Goal: Navigation & Orientation: Find specific page/section

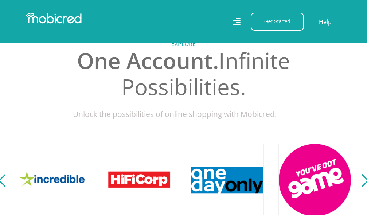
scroll to position [218, 0]
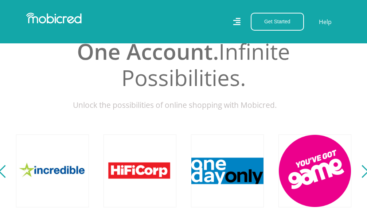
click at [365, 177] on div "Next" at bounding box center [361, 171] width 13 height 13
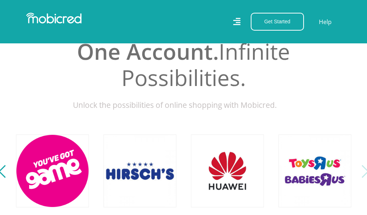
click at [365, 177] on div "Next" at bounding box center [361, 171] width 13 height 13
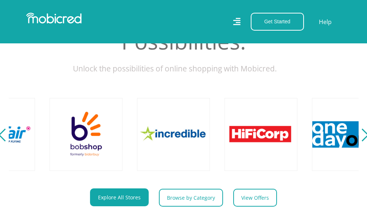
scroll to position [0, 1048]
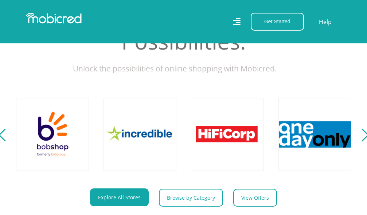
click at [361, 141] on div "Next" at bounding box center [361, 134] width 13 height 13
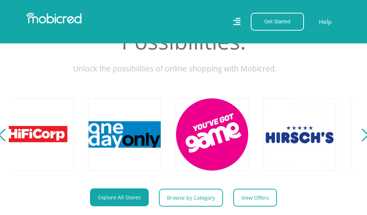
scroll to position [0, 1398]
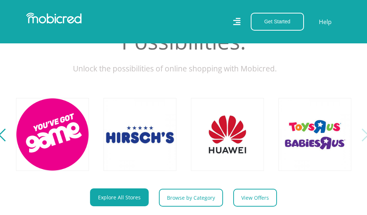
click at [361, 141] on div "Next" at bounding box center [361, 134] width 13 height 13
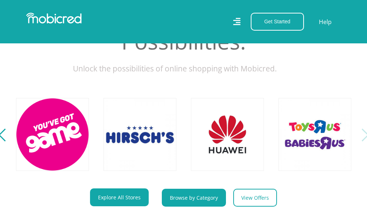
click at [194, 206] on link "Browse by Category" at bounding box center [194, 198] width 64 height 18
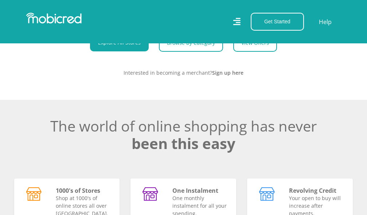
scroll to position [473, 0]
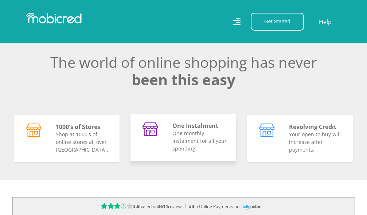
click at [181, 141] on p "One monthly instalment for all your spending." at bounding box center [199, 140] width 55 height 23
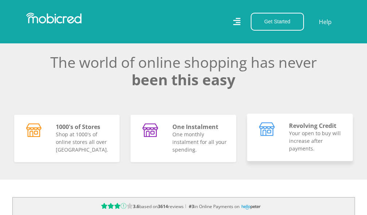
click at [290, 136] on p "Your open to buy will increase after payments." at bounding box center [316, 140] width 55 height 23
click at [309, 140] on p "Your open to buy will increase after payments." at bounding box center [316, 140] width 55 height 23
click at [292, 152] on p "Your open to buy will increase after payments." at bounding box center [316, 140] width 55 height 23
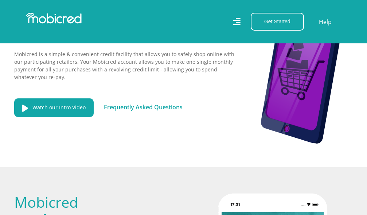
scroll to position [0, 1335]
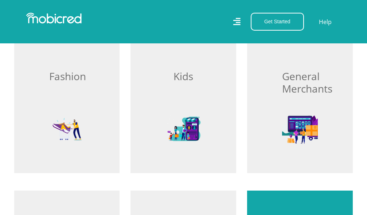
scroll to position [473, 0]
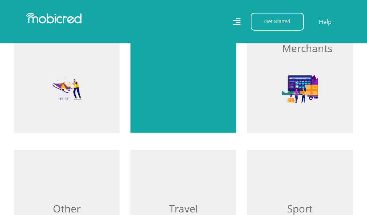
click at [203, 98] on div "Browse Kids" at bounding box center [183, 54] width 106 height 155
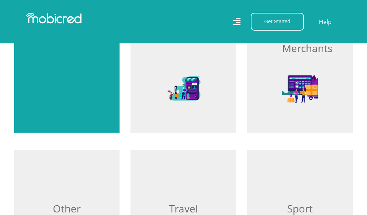
click at [54, 92] on div "Browse Fashion" at bounding box center [67, 54] width 106 height 155
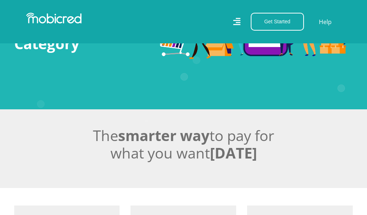
scroll to position [0, 0]
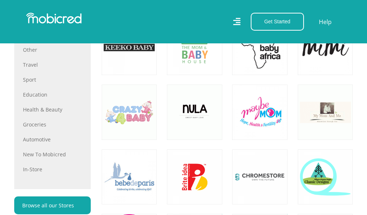
scroll to position [546, 0]
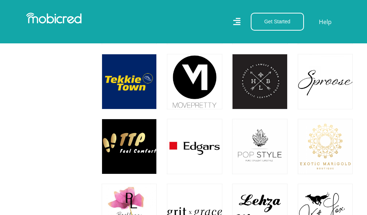
scroll to position [2548, 0]
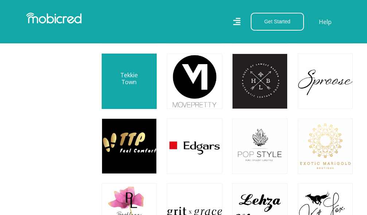
click at [148, 87] on link at bounding box center [128, 81] width 65 height 65
